Goal: Task Accomplishment & Management: Use online tool/utility

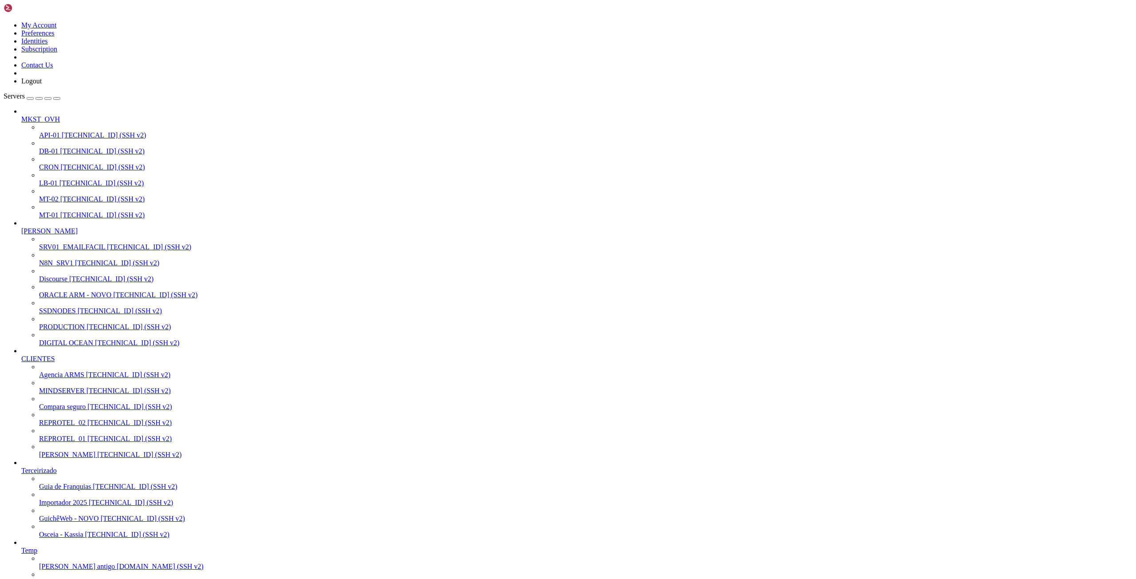
scroll to position [1230, 0]
drag, startPoint x: 6, startPoint y: 1143, endPoint x: 255, endPoint y: 1308, distance: 298.3
drag, startPoint x: 7, startPoint y: 1150, endPoint x: 310, endPoint y: 1411, distance: 400.2
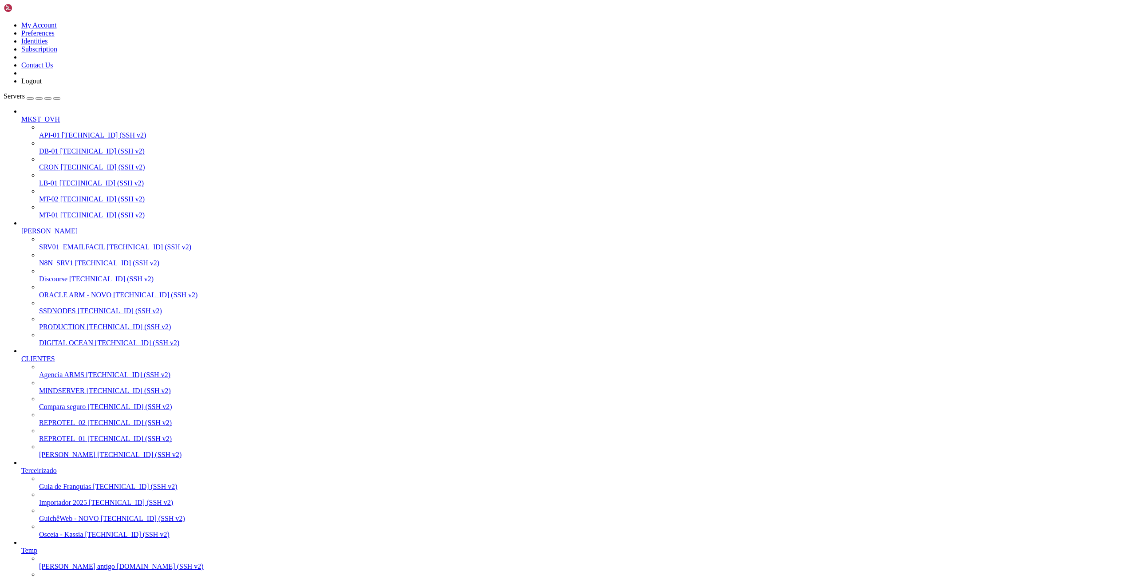
drag, startPoint x: 110, startPoint y: 1405, endPoint x: 6, endPoint y: 1408, distance: 103.4
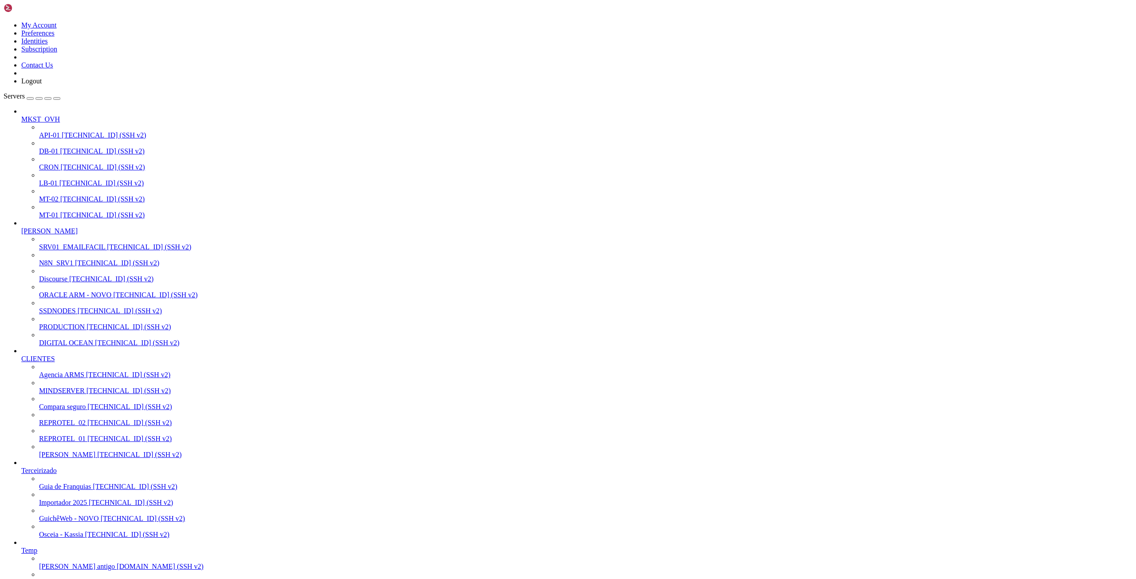
drag, startPoint x: 6, startPoint y: 1407, endPoint x: 107, endPoint y: 1406, distance: 101.2
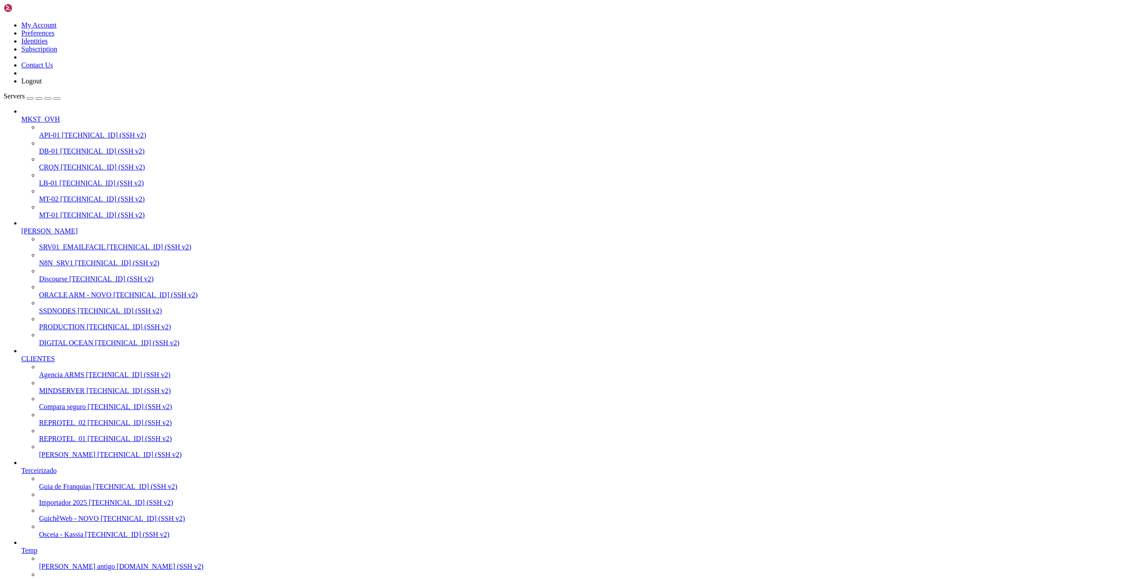
drag, startPoint x: 107, startPoint y: 1405, endPoint x: 8, endPoint y: 1408, distance: 99.0
drag, startPoint x: 288, startPoint y: 1338, endPoint x: 186, endPoint y: 1340, distance: 102.5
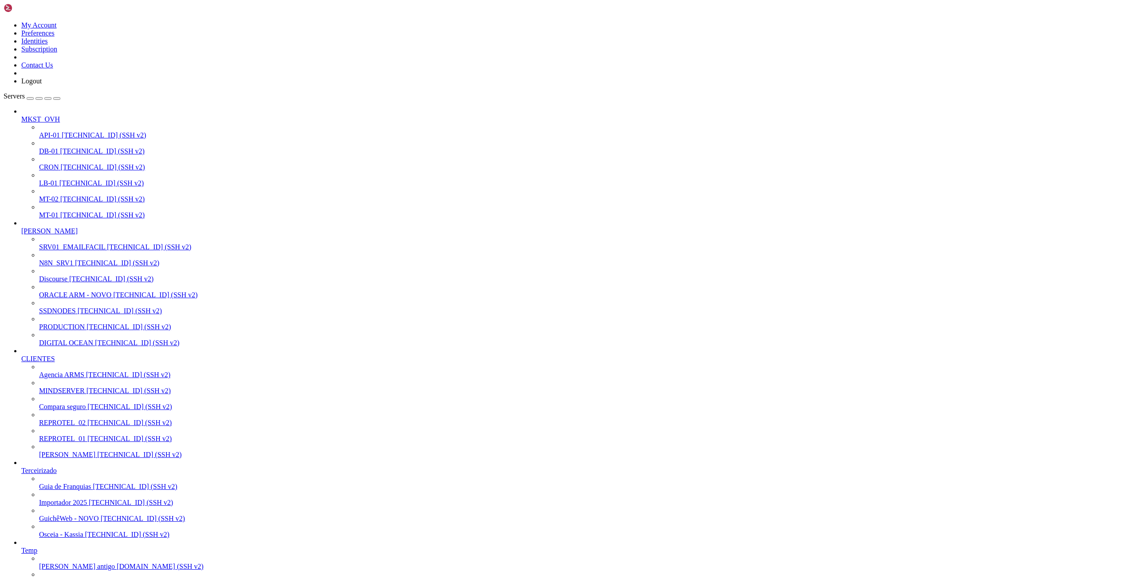
drag, startPoint x: 7, startPoint y: 1279, endPoint x: 13, endPoint y: 1281, distance: 6.5
drag, startPoint x: 7, startPoint y: 1224, endPoint x: 261, endPoint y: 1414, distance: 317.4
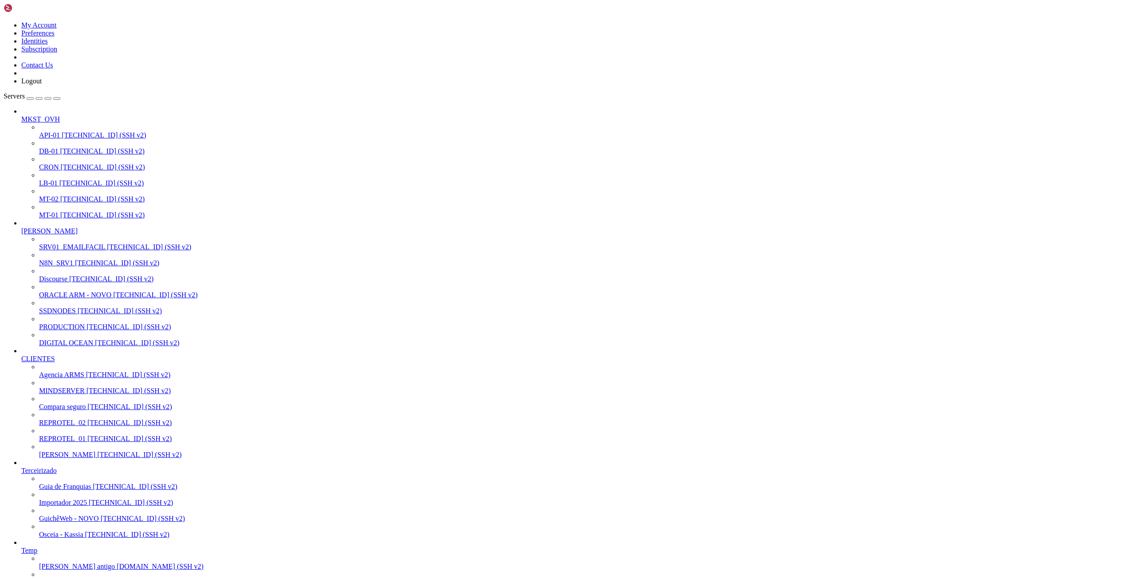
scroll to position [1184178, 0]
drag, startPoint x: 6, startPoint y: 1227, endPoint x: 133, endPoint y: 1228, distance: 126.5
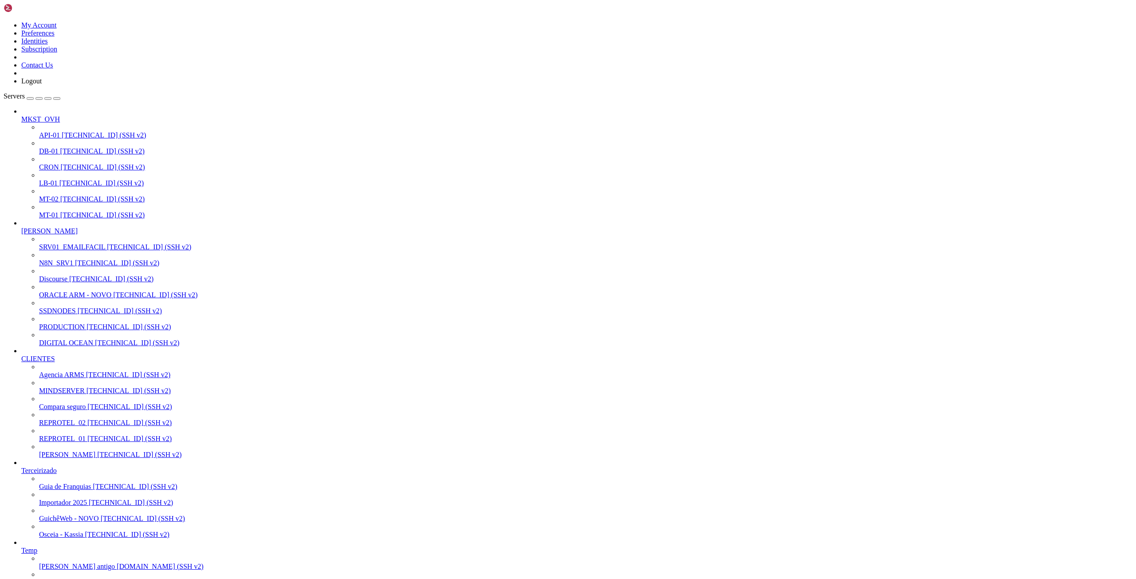
drag, startPoint x: 166, startPoint y: 1227, endPoint x: 7, endPoint y: 1230, distance: 159.3
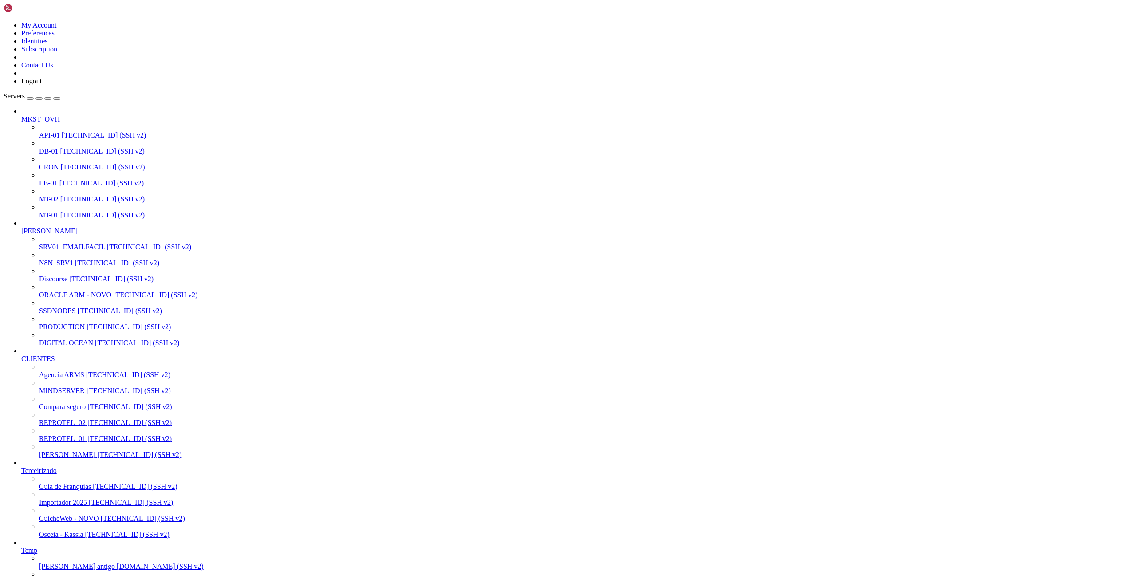
scroll to position [370, 0]
click at [55, 378] on span "Agencia ARMS" at bounding box center [61, 375] width 45 height 8
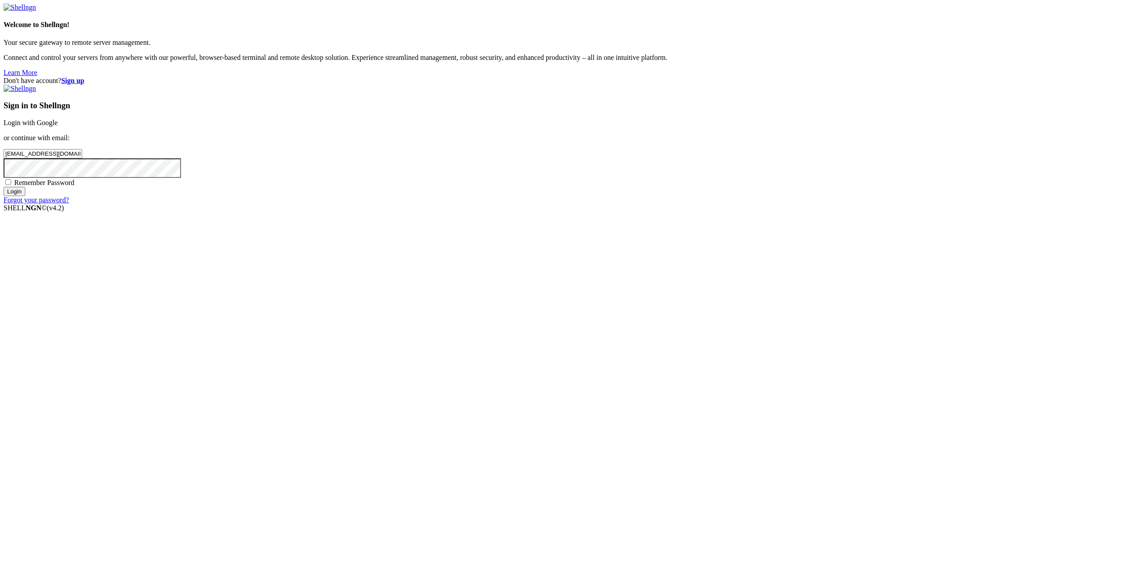
click at [25, 196] on input "Login" at bounding box center [15, 191] width 22 height 9
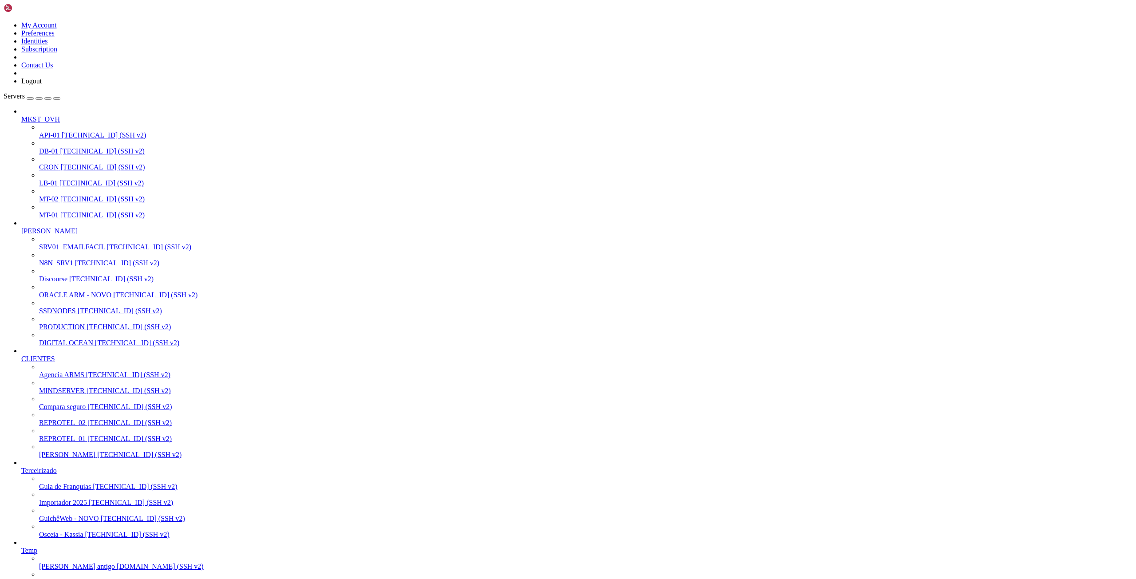
scroll to position [1230, 0]
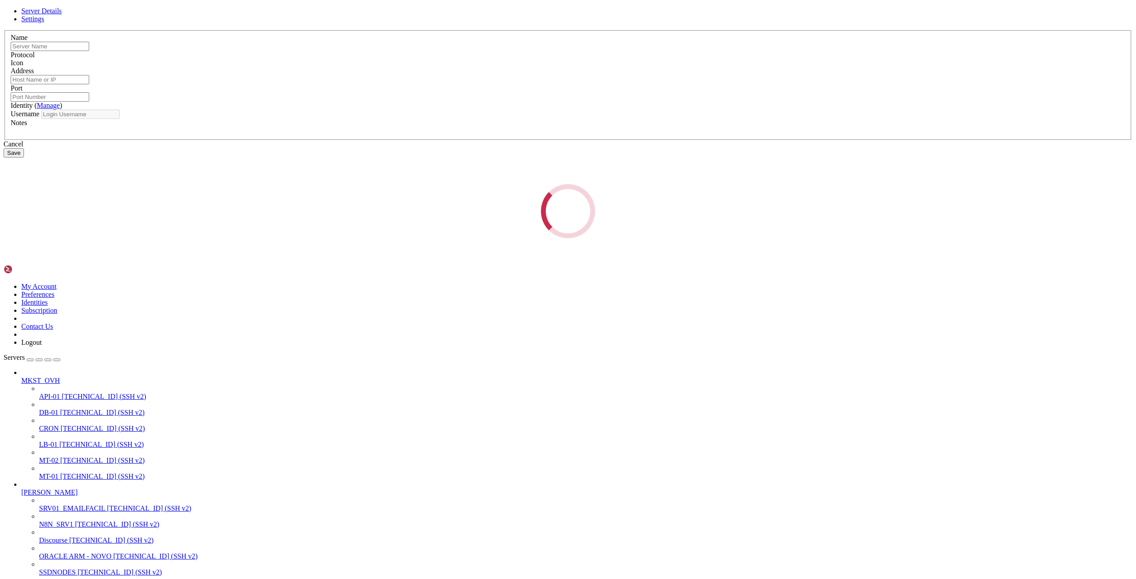
type input "Agencia ARMS"
type input "[TECHNICAL_ID]"
type input "22"
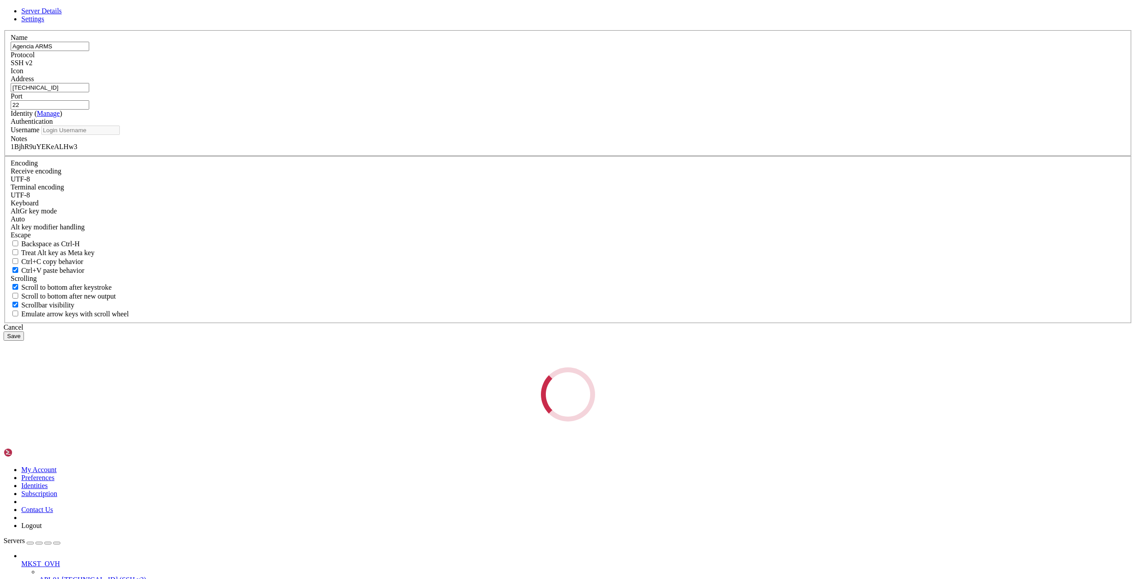
type input "root"
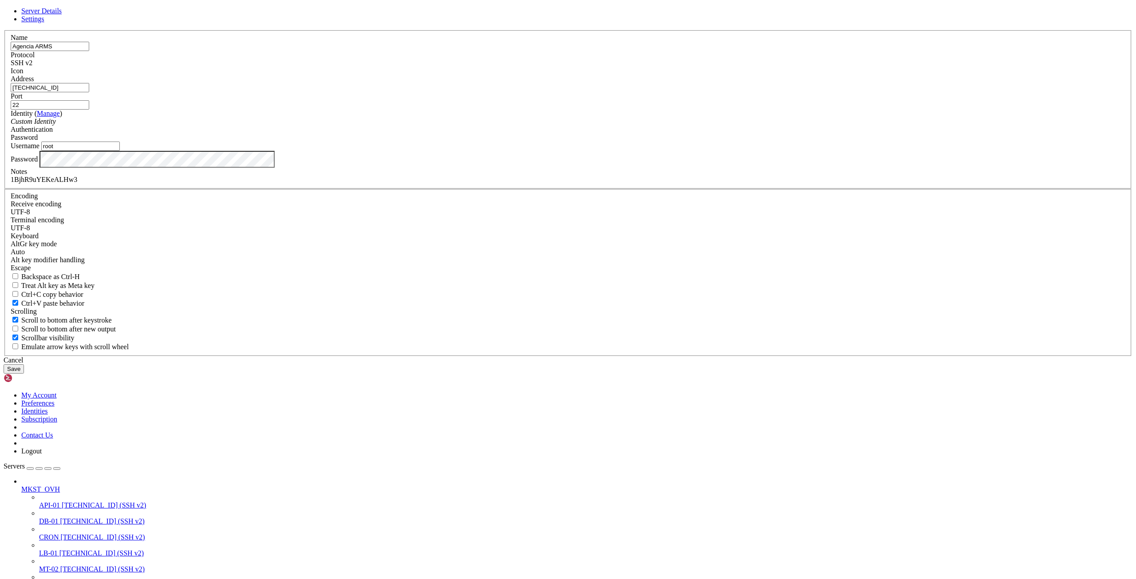
click at [89, 92] on input "[TECHNICAL_ID]" at bounding box center [50, 87] width 79 height 9
drag, startPoint x: 622, startPoint y: 406, endPoint x: 640, endPoint y: 240, distance: 166.9
click at [622, 364] on div "Cancel" at bounding box center [568, 360] width 1129 height 8
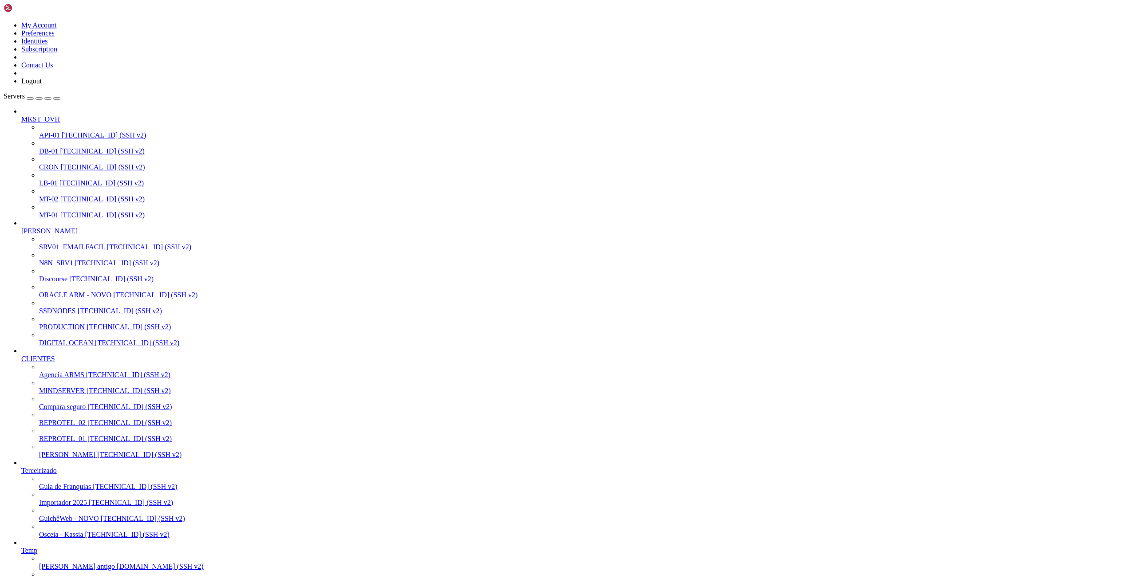
scroll to position [3524, 0]
drag, startPoint x: 153, startPoint y: 1206, endPoint x: 268, endPoint y: 1205, distance: 115.4
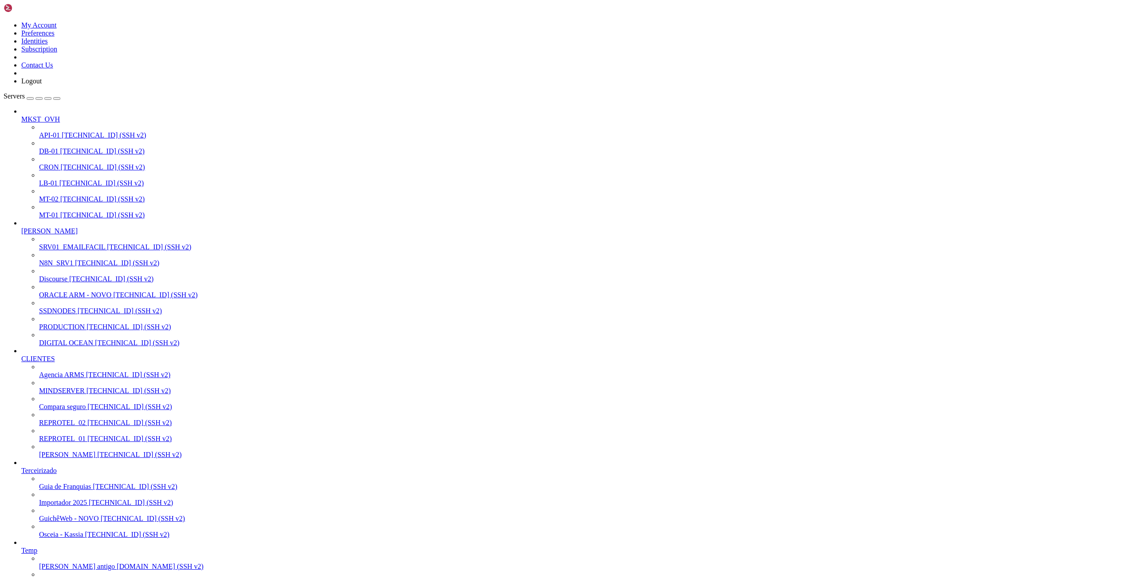
scroll to position [1183912, 0]
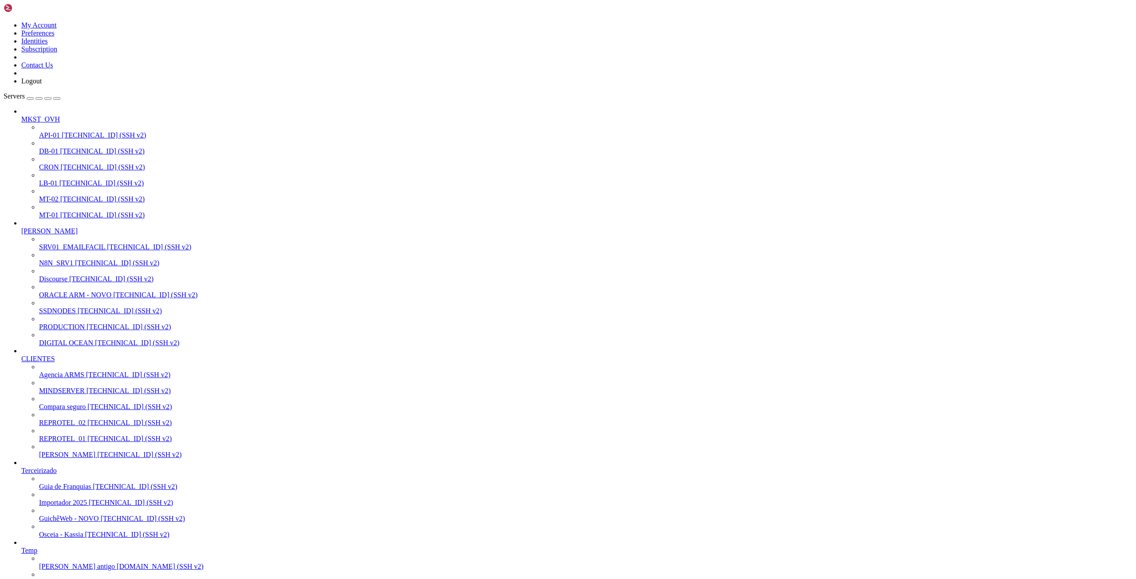
scroll to position [1184276, 0]
drag, startPoint x: 8, startPoint y: 1225, endPoint x: 142, endPoint y: 1427, distance: 242.1
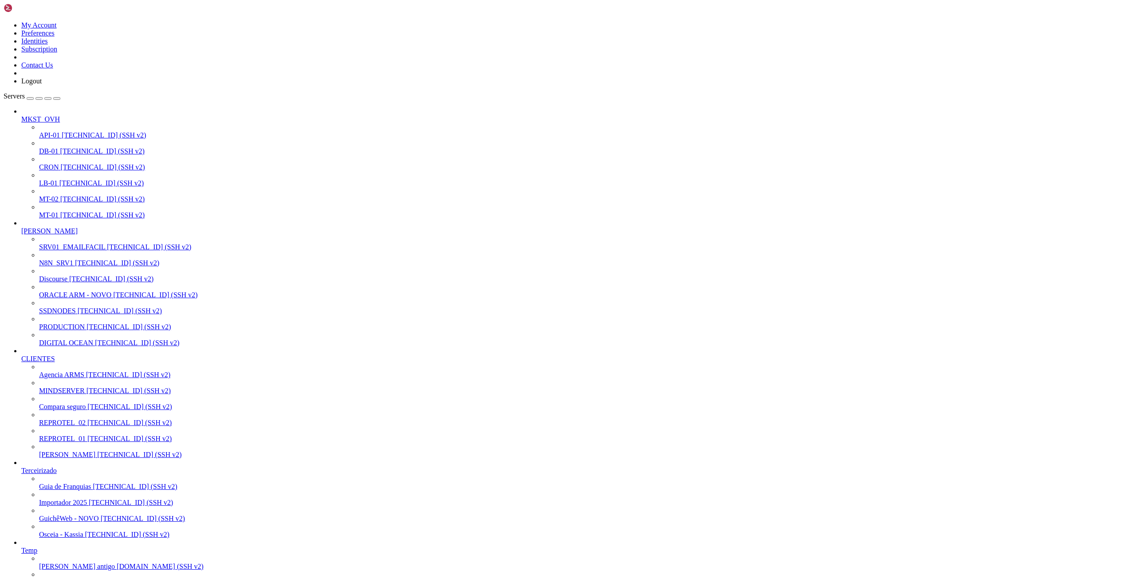
scroll to position [1184351, 0]
drag, startPoint x: 7, startPoint y: 1359, endPoint x: 27, endPoint y: 1376, distance: 25.8
drag, startPoint x: 8, startPoint y: 1353, endPoint x: 137, endPoint y: 1433, distance: 151.5
